Goal: Task Accomplishment & Management: Use online tool/utility

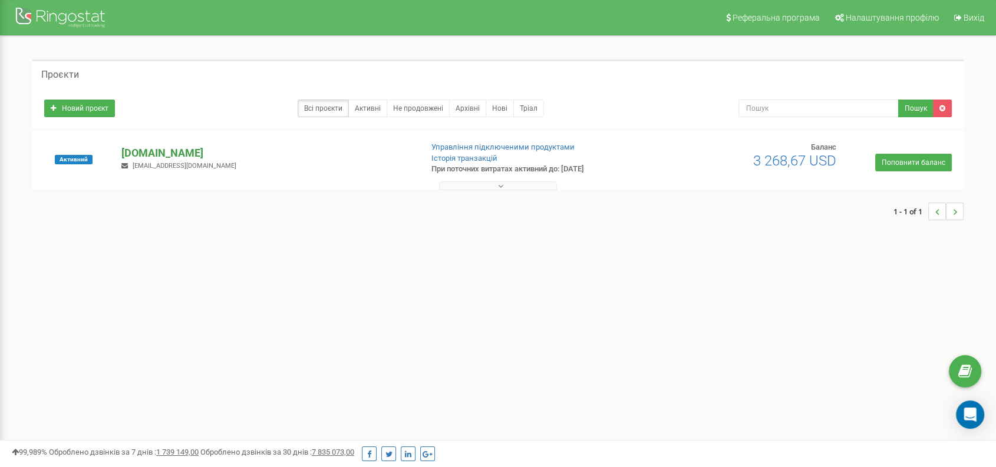
click at [156, 155] on p "[DOMAIN_NAME]" at bounding box center [266, 153] width 291 height 15
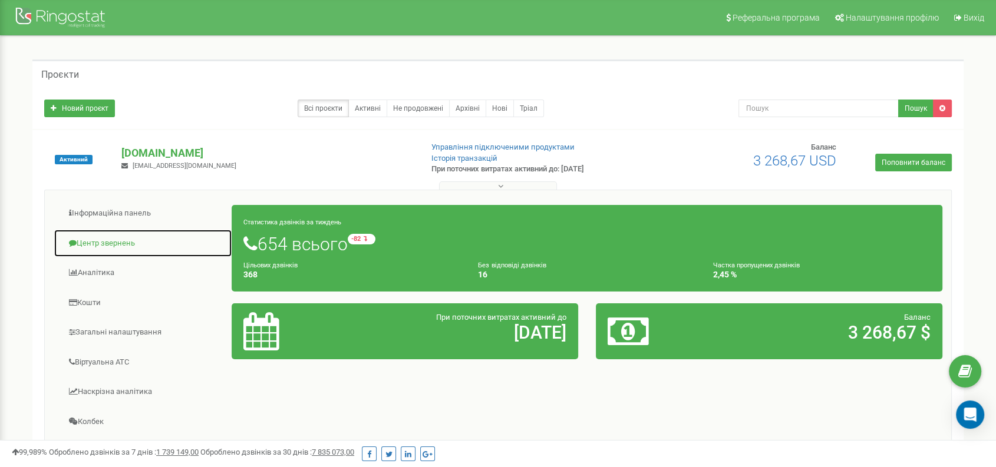
click at [99, 243] on link "Центр звернень" at bounding box center [143, 243] width 179 height 29
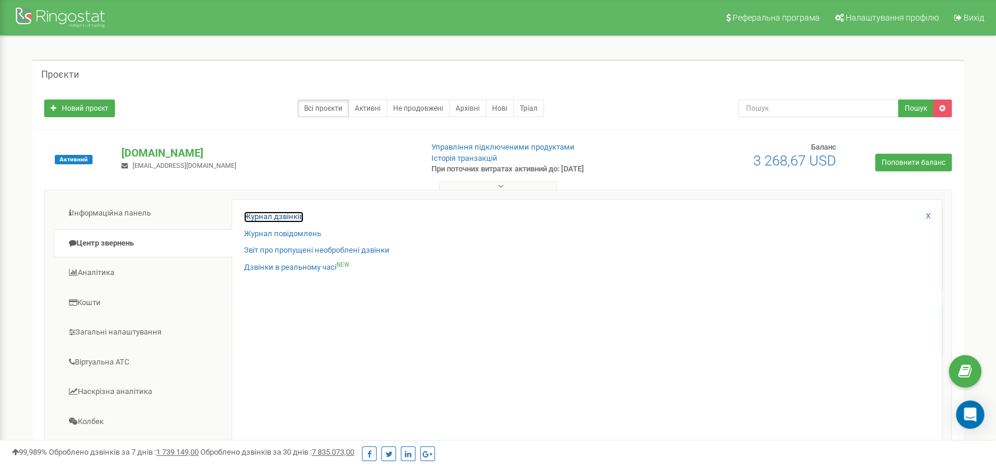
click at [286, 213] on link "Журнал дзвінків" at bounding box center [274, 217] width 60 height 11
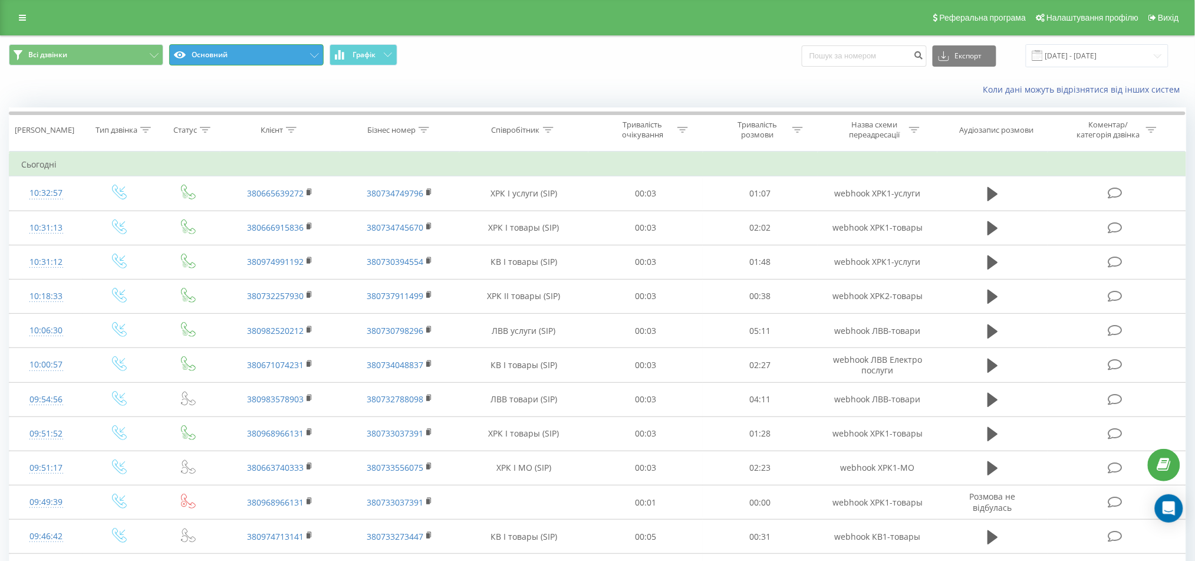
click at [265, 51] on button "Основний" at bounding box center [246, 54] width 154 height 21
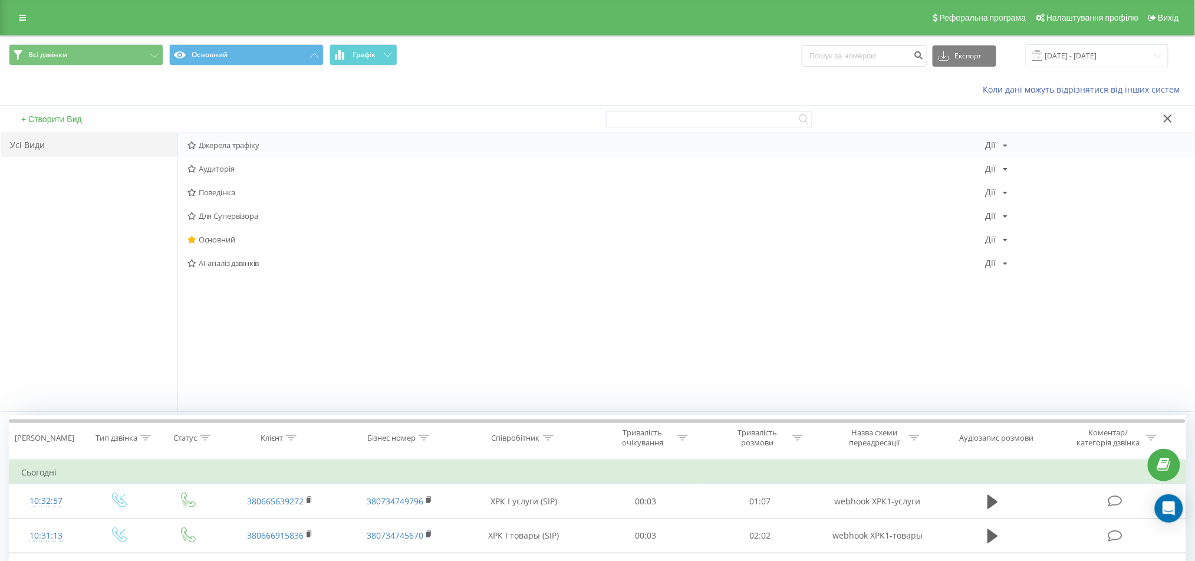
click at [229, 143] on span "Джерела трафіку" at bounding box center [586, 145] width 798 height 8
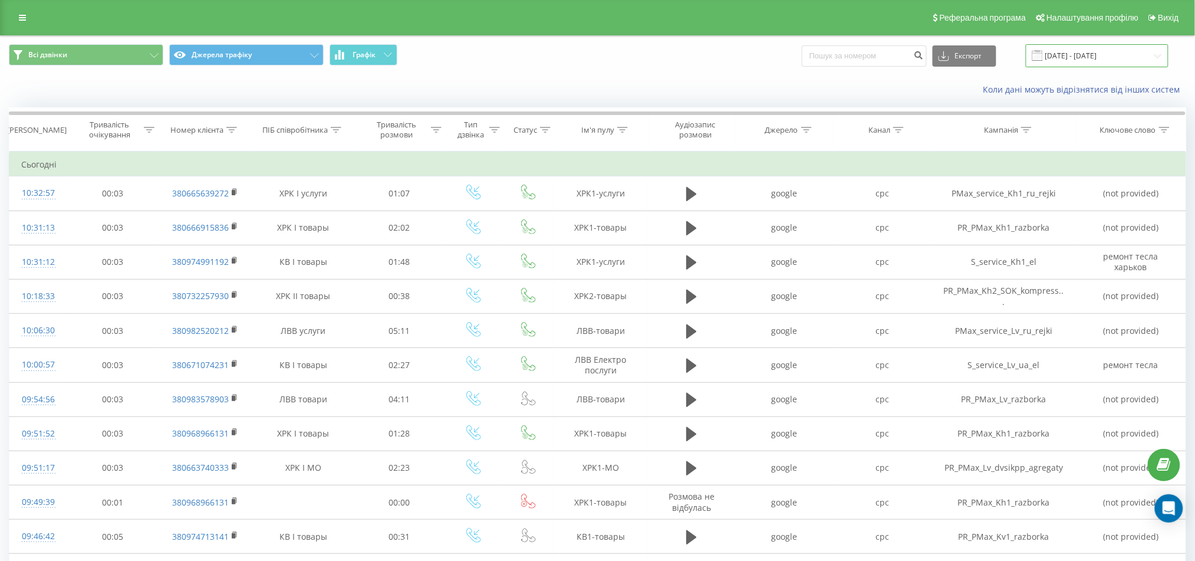
click at [1104, 50] on input "19.08.2025 - 19.09.2025" at bounding box center [1097, 55] width 143 height 23
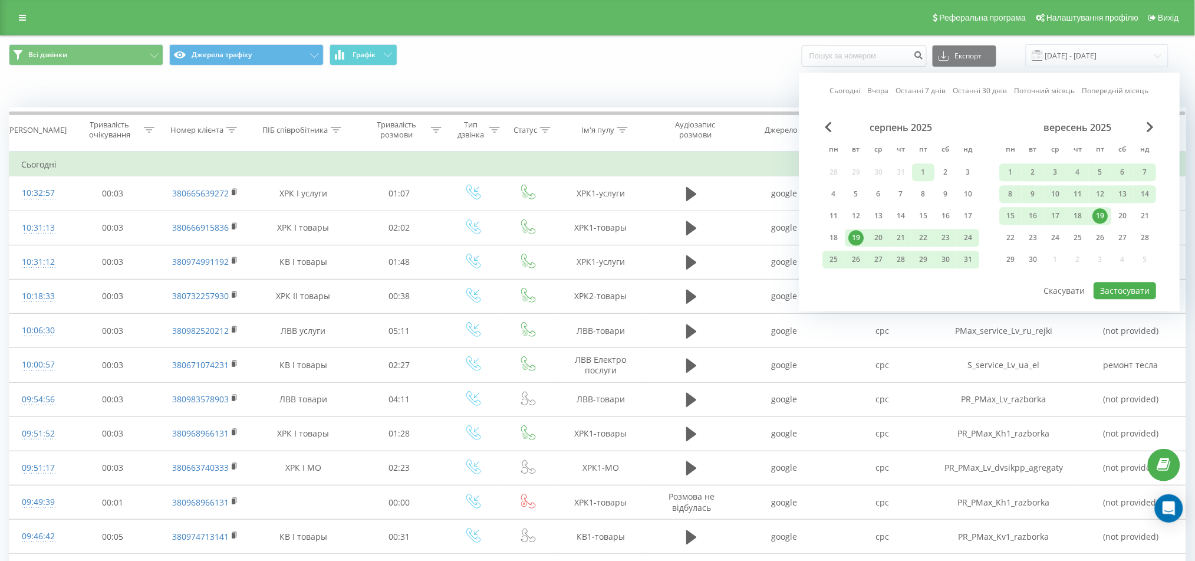
click at [919, 170] on div "1" at bounding box center [922, 171] width 15 height 15
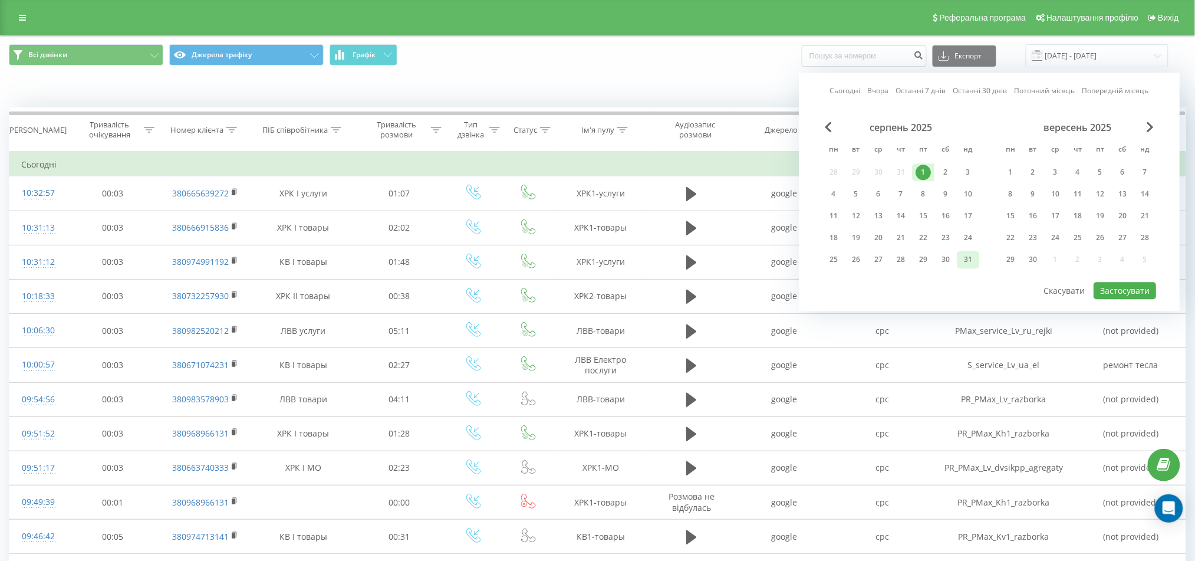
click at [965, 262] on div "31" at bounding box center [967, 259] width 15 height 15
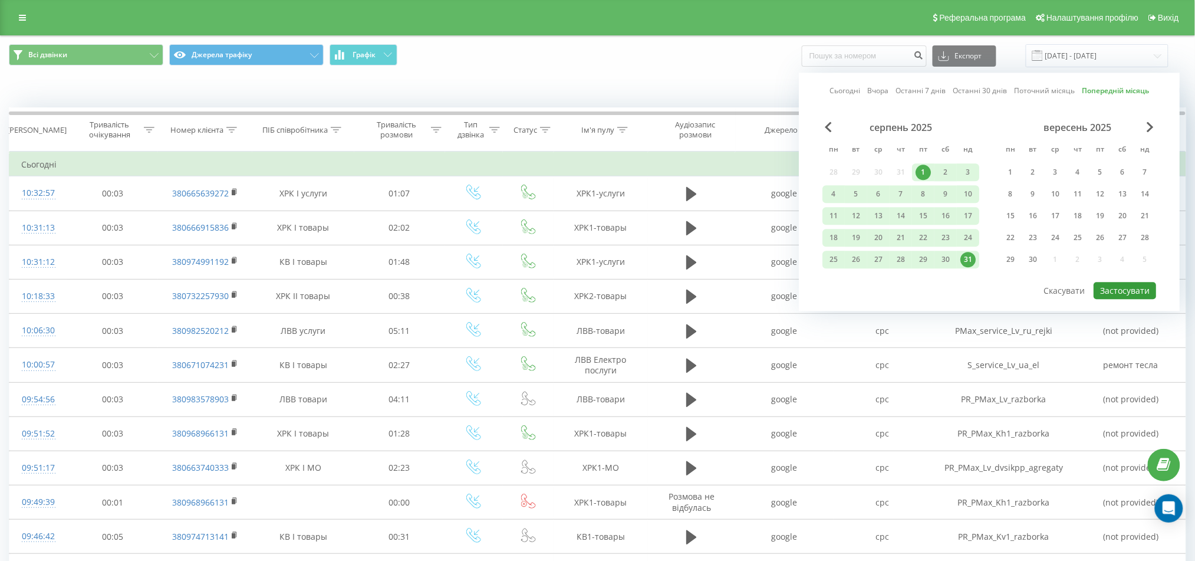
click at [1146, 293] on button "Застосувати" at bounding box center [1124, 290] width 62 height 17
type input "01.08.2025 - 31.08.2025"
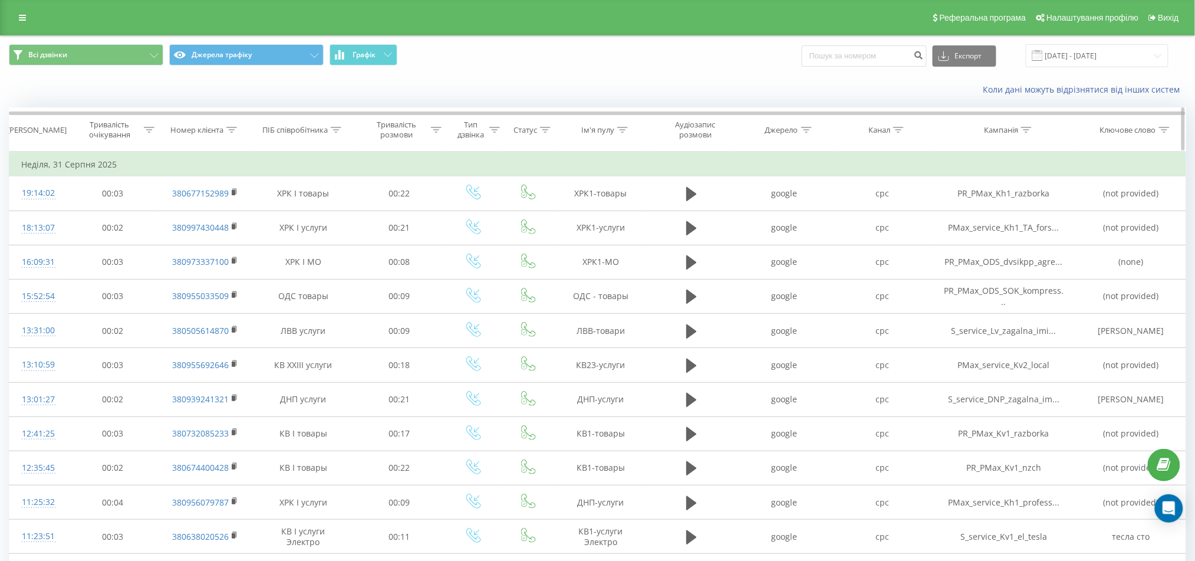
click at [1031, 126] on div at bounding box center [1026, 130] width 11 height 10
click at [1015, 225] on div "Скасувати OK" at bounding box center [1004, 238] width 104 height 27
click at [1005, 211] on input "text" at bounding box center [1004, 214] width 104 height 21
type input "kv4"
click at [1050, 241] on button "OK" at bounding box center [1029, 237] width 50 height 15
